Goal: Navigation & Orientation: Find specific page/section

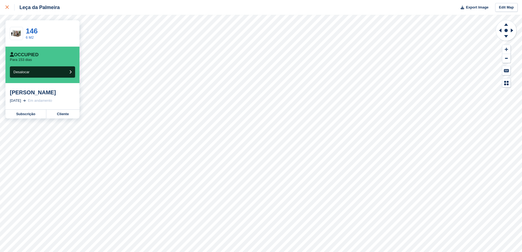
click at [7, 6] on icon at bounding box center [6, 6] width 3 height 3
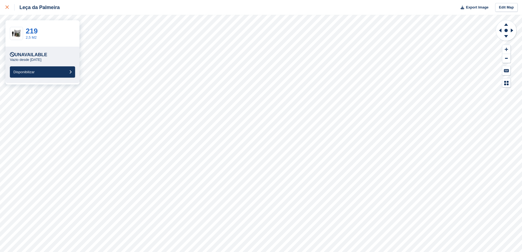
click at [8, 9] on div at bounding box center [9, 7] width 9 height 7
